Goal: Transaction & Acquisition: Download file/media

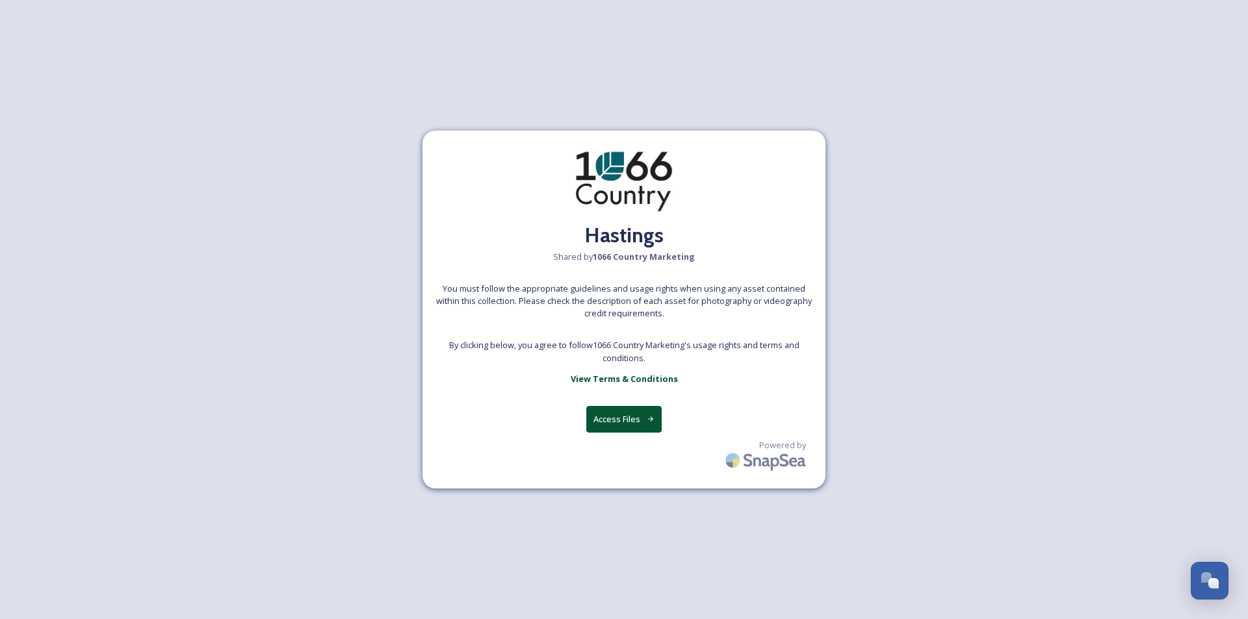
click at [641, 418] on button "Access Files" at bounding box center [624, 419] width 76 height 27
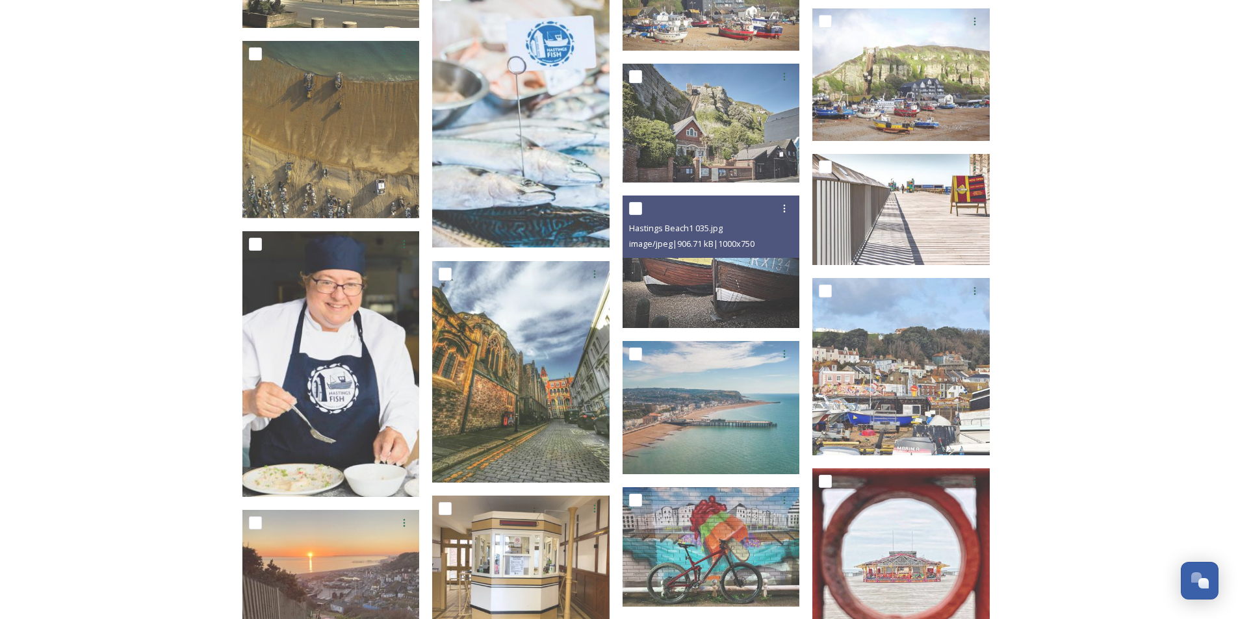
scroll to position [3510, 0]
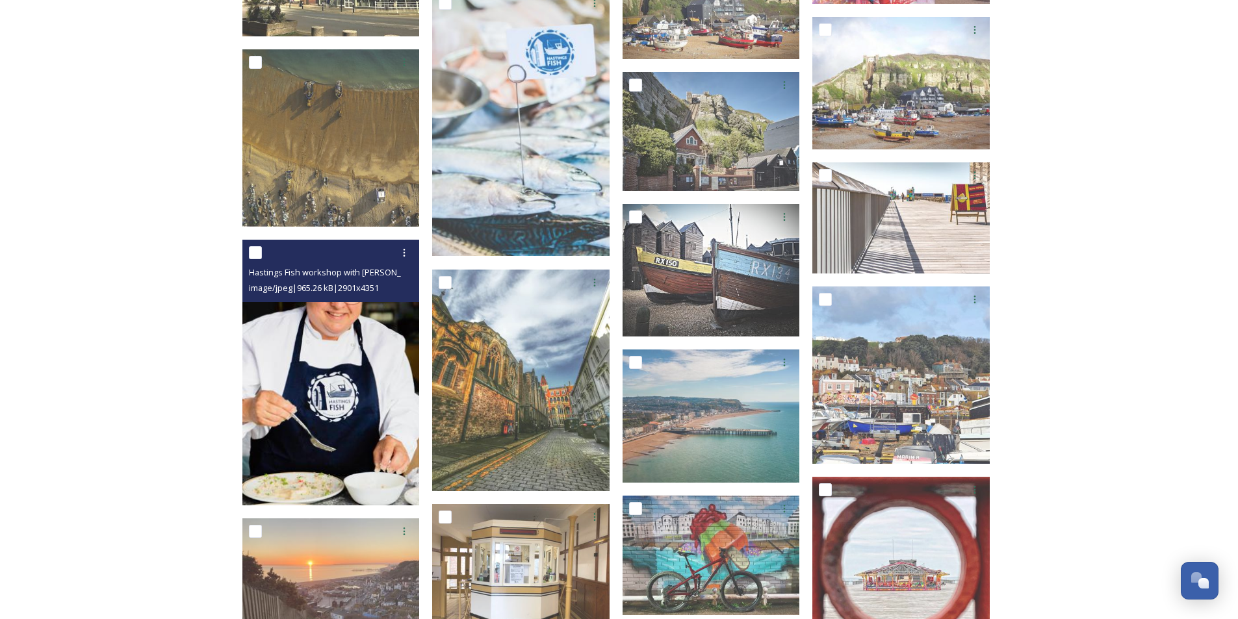
click at [259, 257] on input "checkbox" at bounding box center [255, 252] width 13 height 13
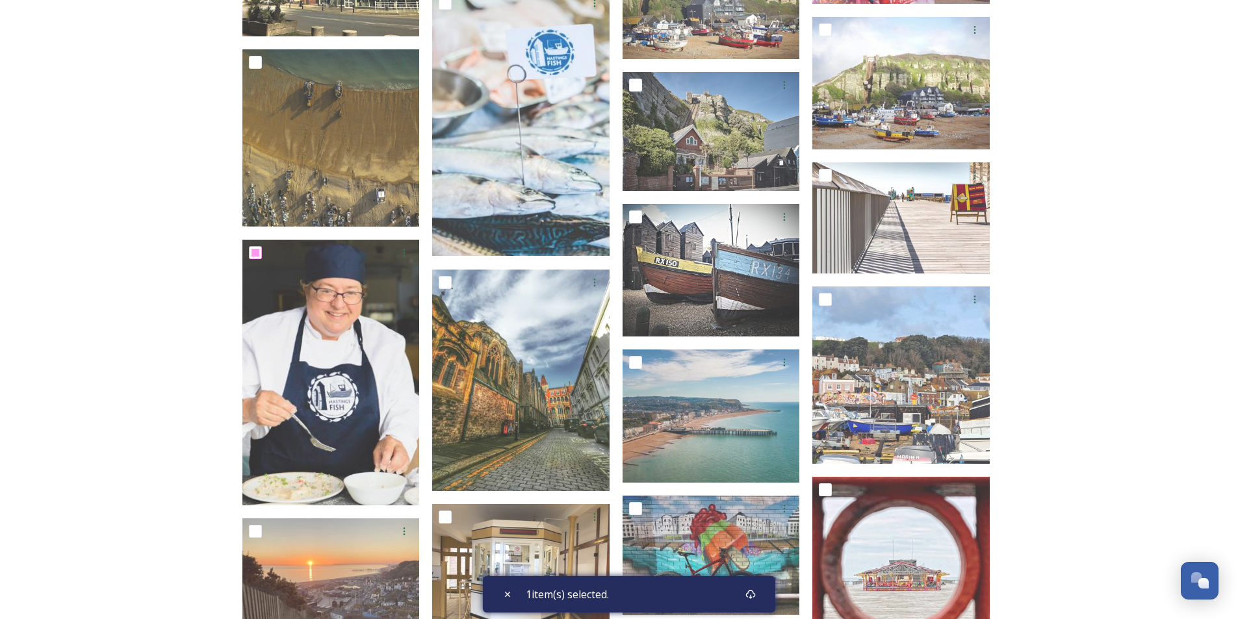
scroll to position [3575, 0]
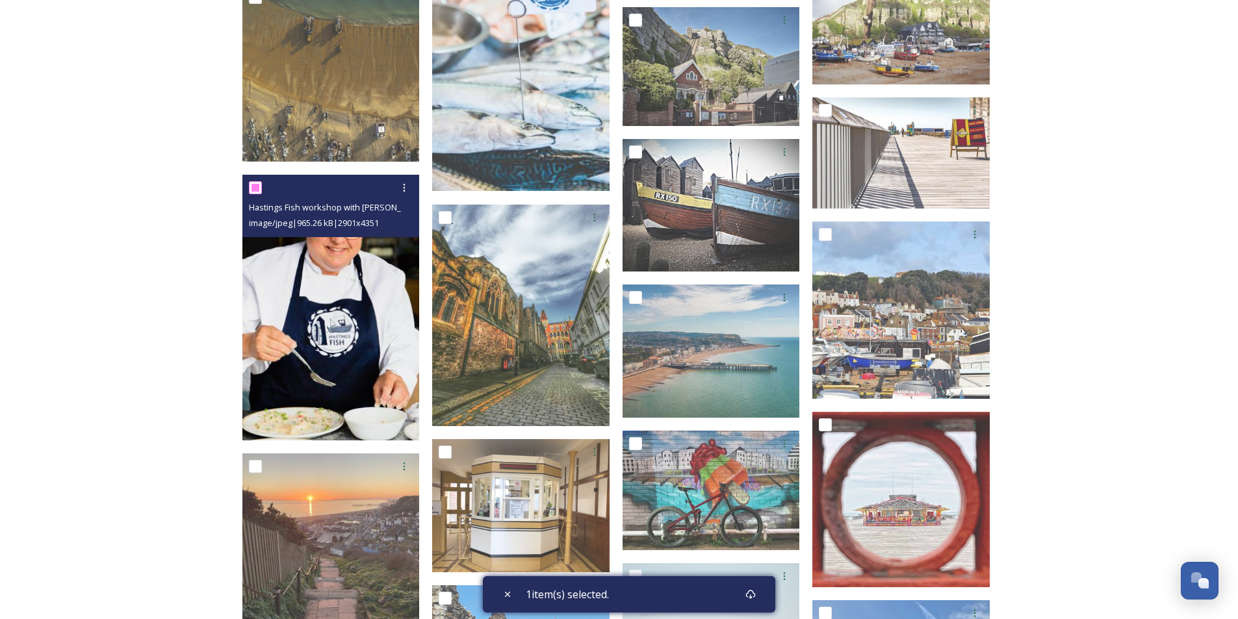
click at [258, 190] on input "checkbox" at bounding box center [255, 187] width 13 height 13
checkbox input "false"
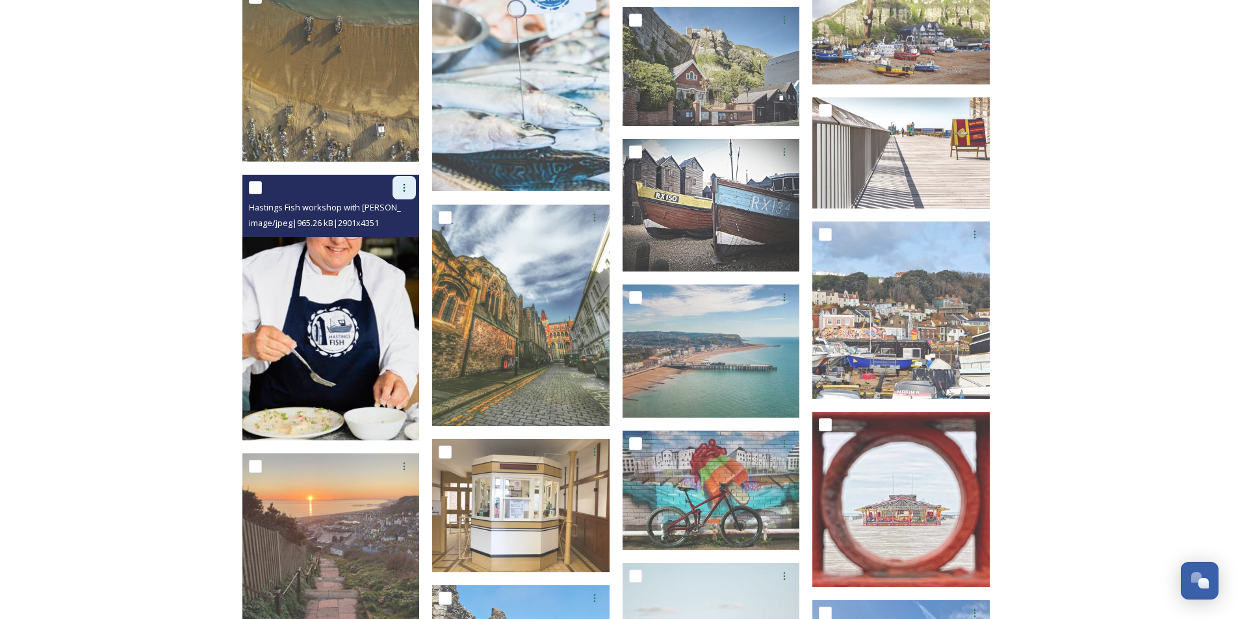
click at [404, 193] on div at bounding box center [404, 187] width 23 height 23
click at [391, 240] on span "Download" at bounding box center [389, 241] width 40 height 12
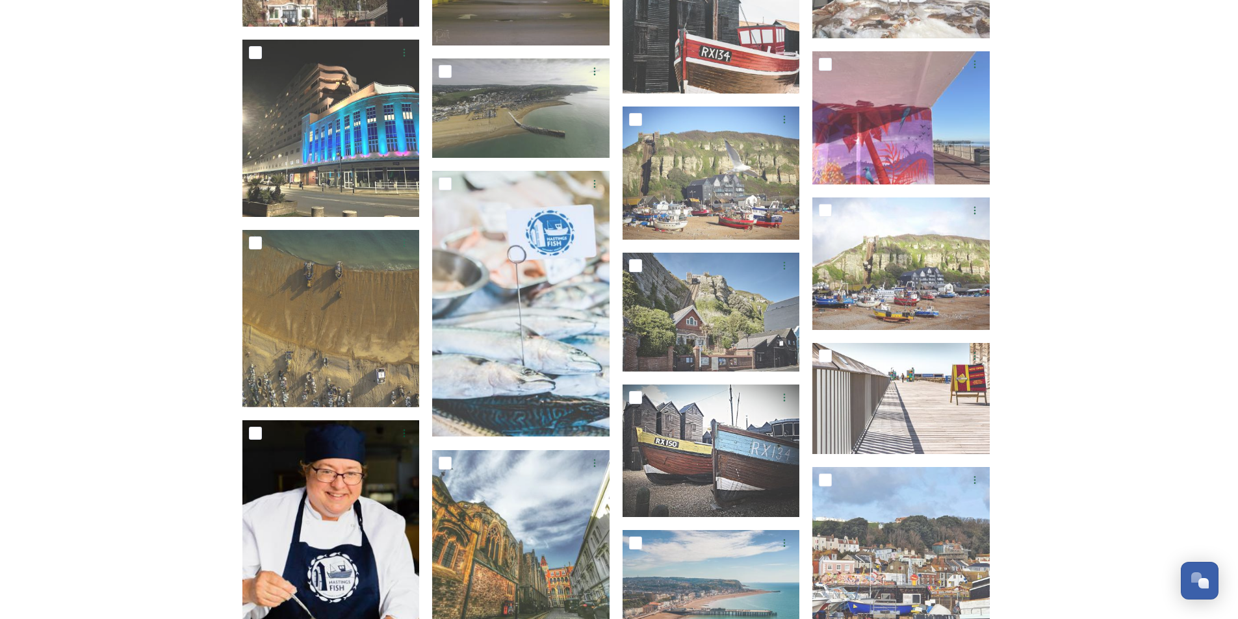
scroll to position [3250, 0]
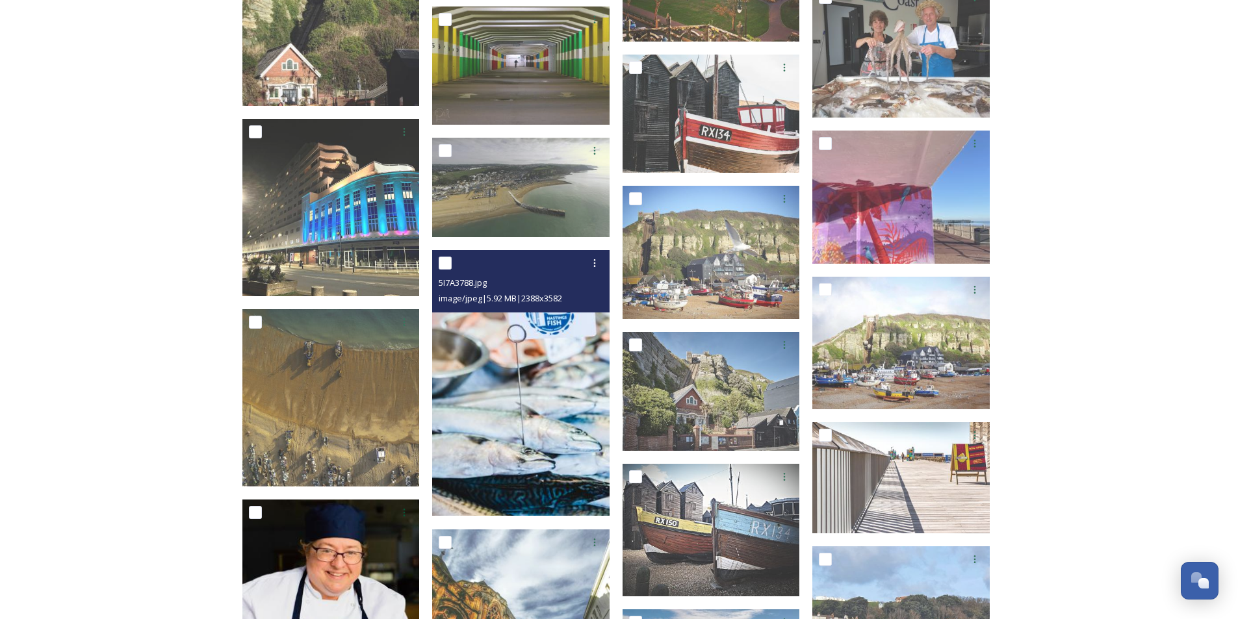
click at [443, 264] on input "checkbox" at bounding box center [445, 263] width 13 height 13
checkbox input "true"
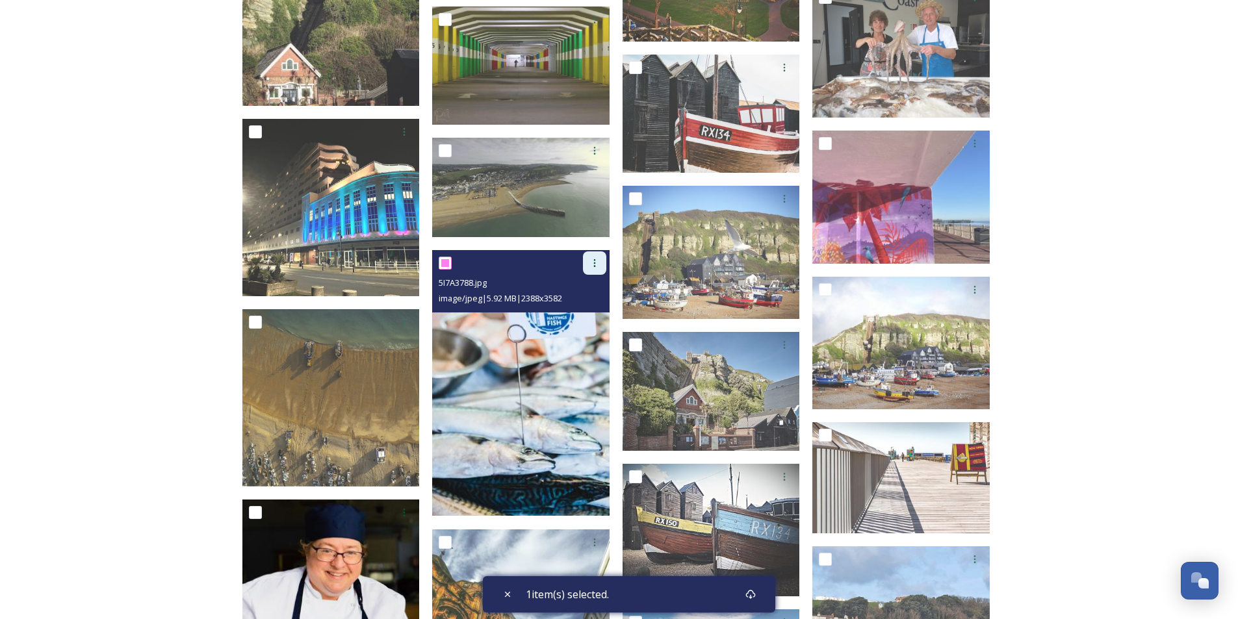
click at [593, 266] on icon at bounding box center [594, 263] width 10 height 10
click at [588, 312] on span "Download" at bounding box center [580, 317] width 40 height 12
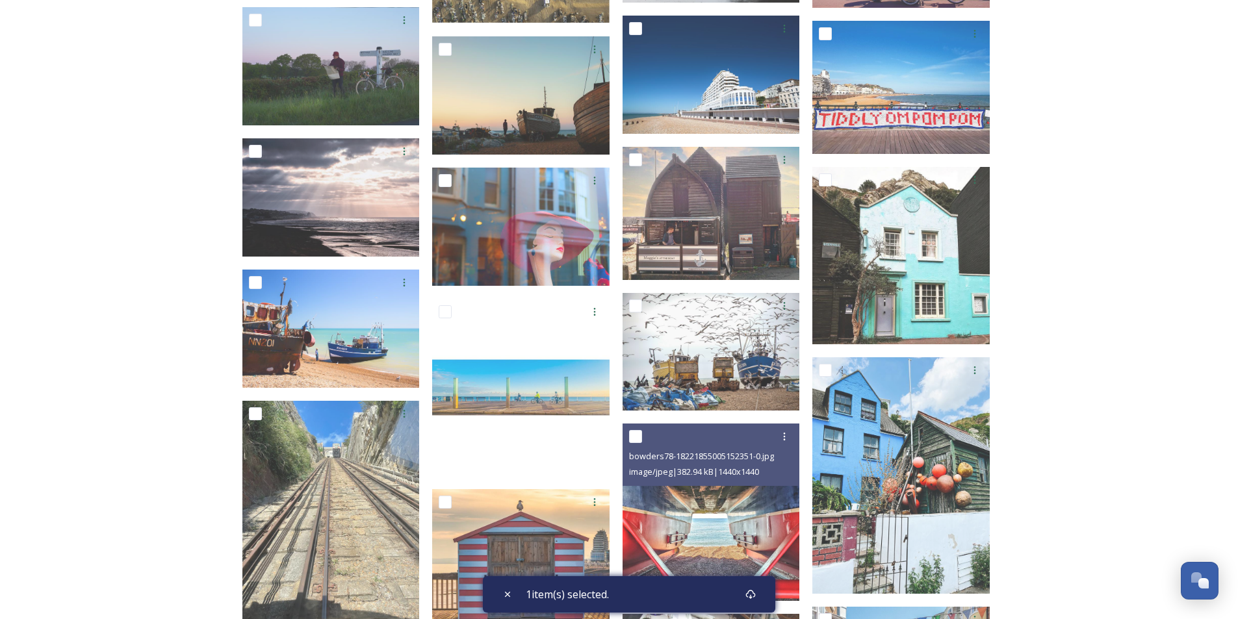
scroll to position [1105, 0]
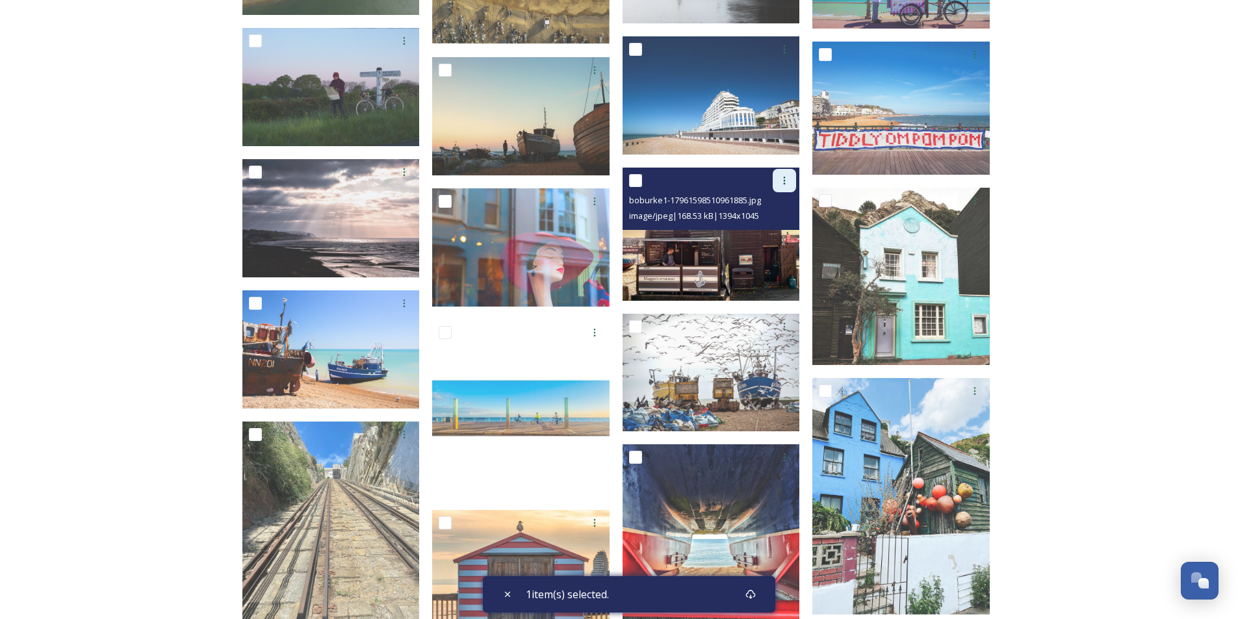
click at [778, 188] on div at bounding box center [784, 180] width 23 height 23
click at [773, 230] on span "Download" at bounding box center [769, 234] width 40 height 12
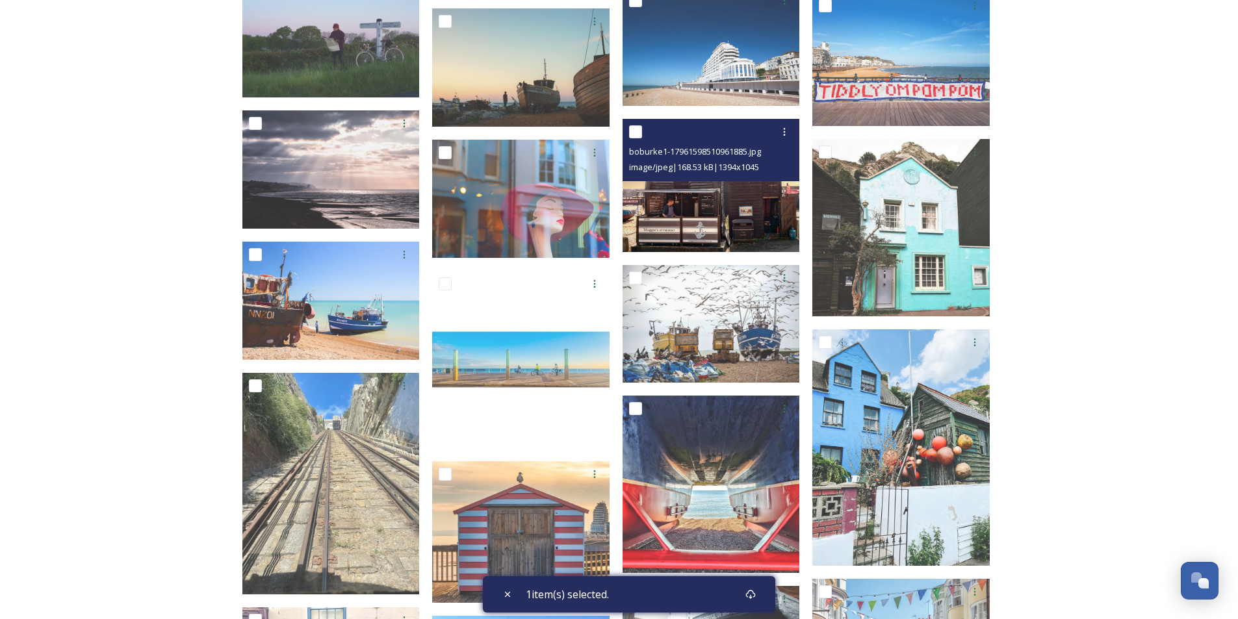
scroll to position [1170, 0]
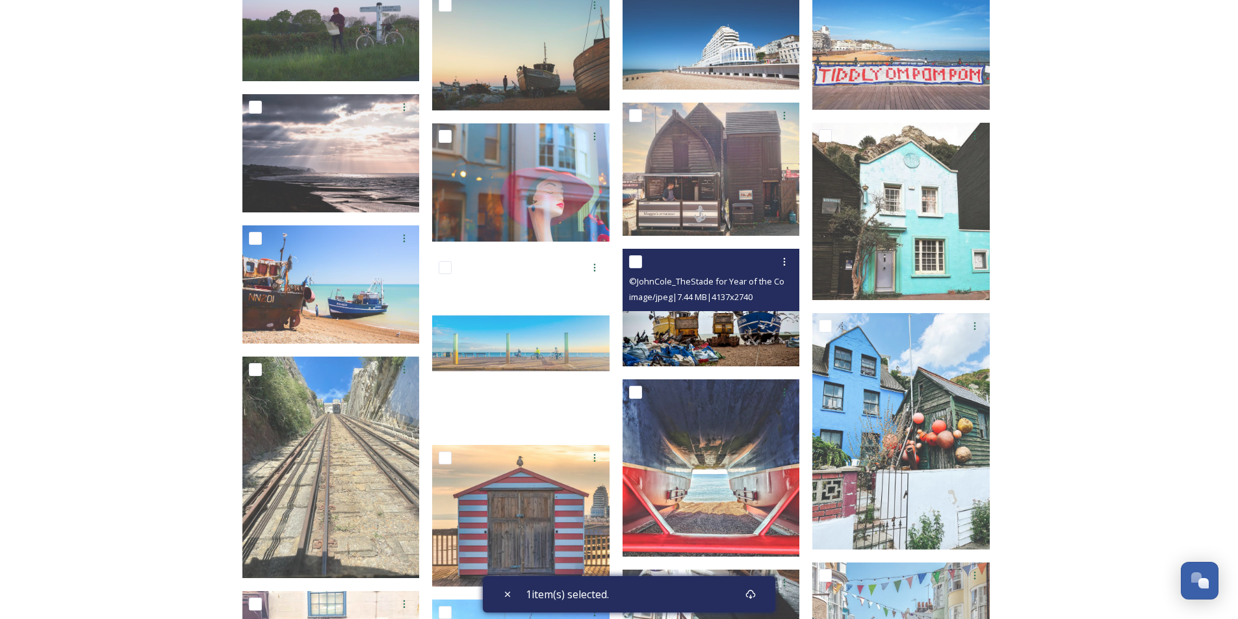
click at [764, 324] on img at bounding box center [711, 308] width 177 height 118
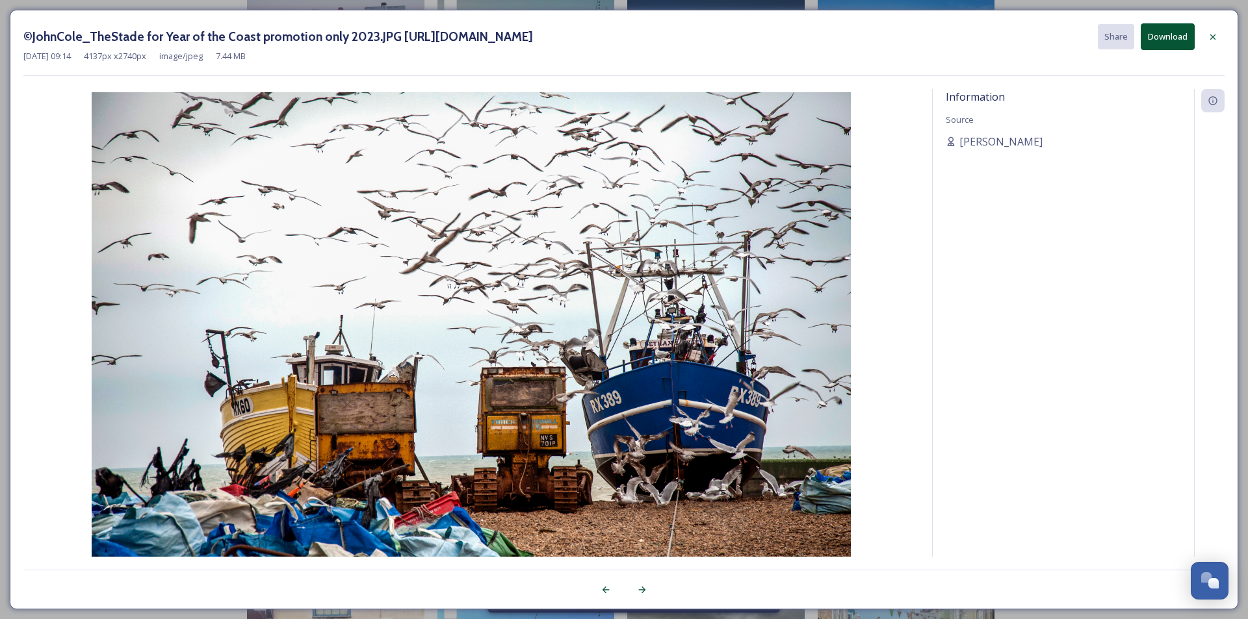
click at [1160, 37] on button "Download" at bounding box center [1168, 36] width 54 height 27
click at [1211, 34] on icon at bounding box center [1212, 36] width 5 height 5
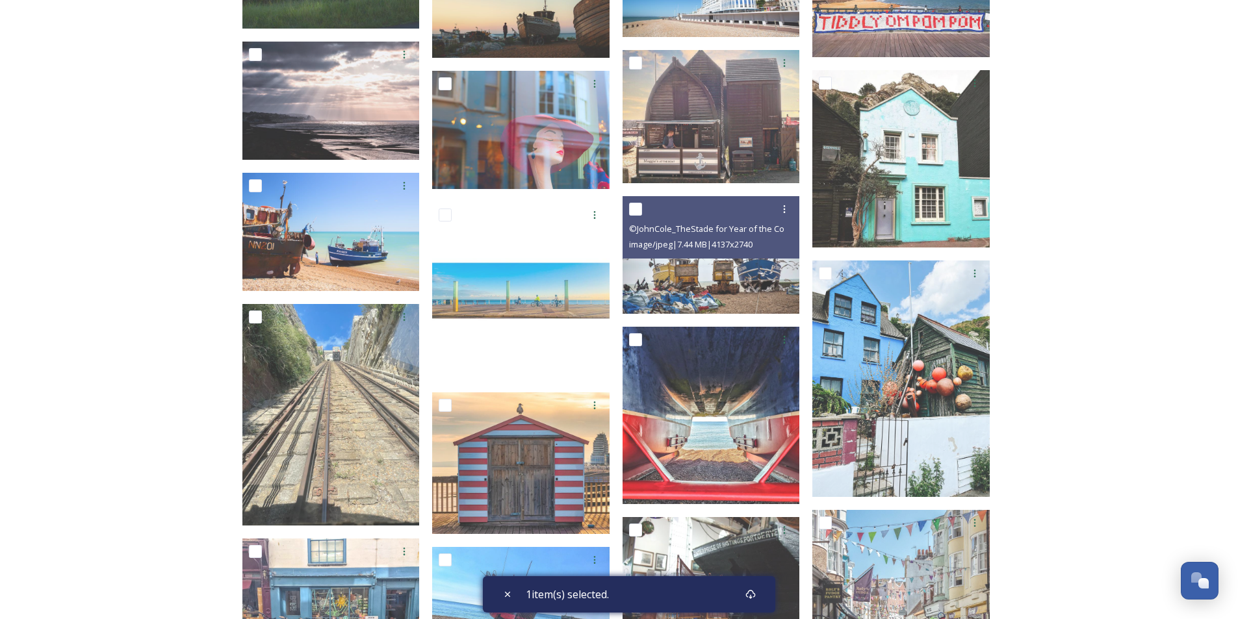
scroll to position [1105, 0]
